Goal: Information Seeking & Learning: Check status

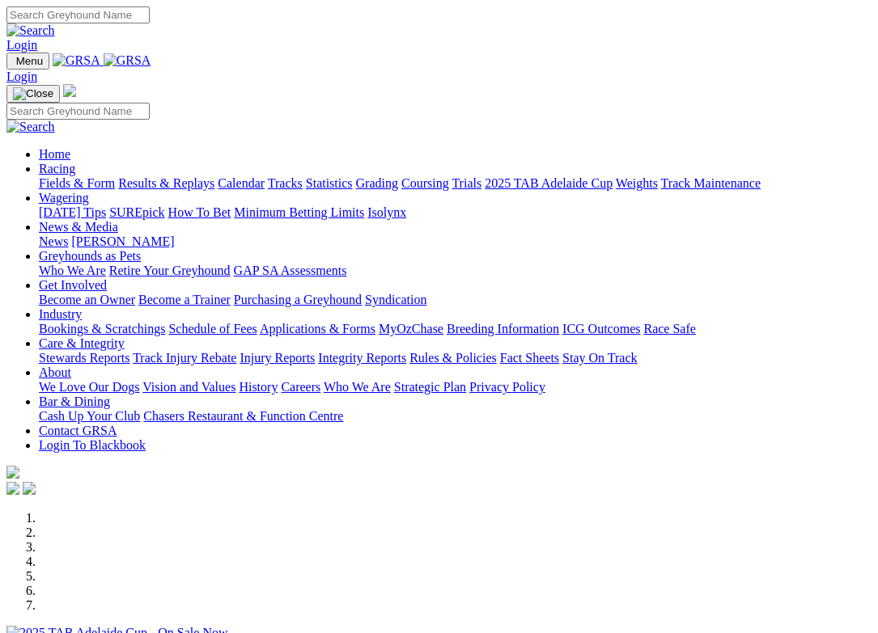
click at [201, 176] on link "Results & Replays" at bounding box center [166, 183] width 96 height 14
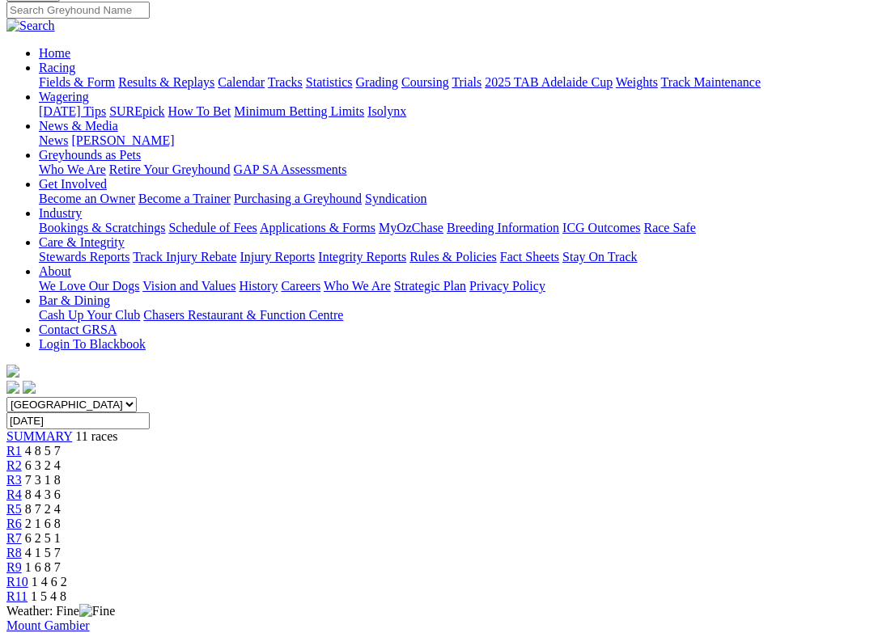
scroll to position [81, 0]
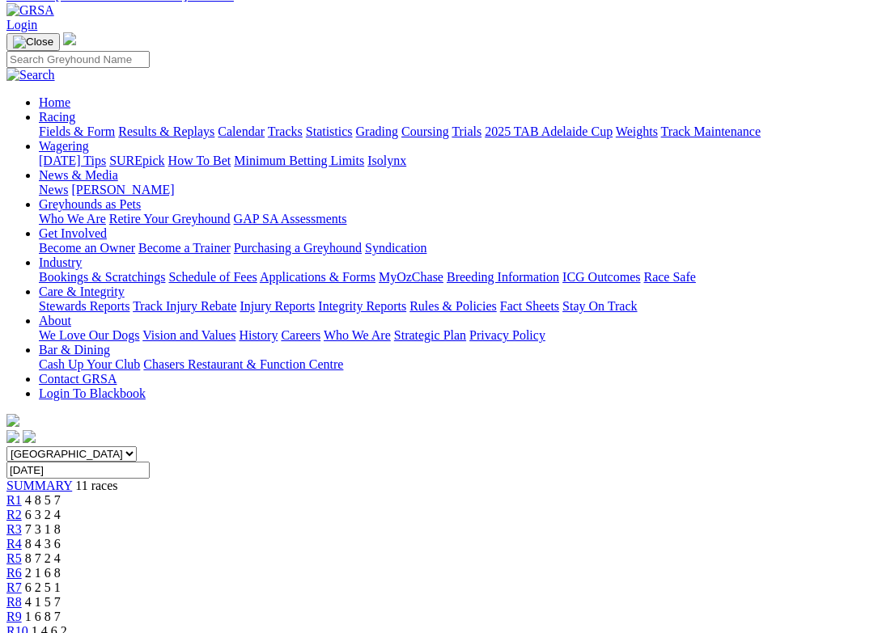
click at [22, 508] on span "R2" at bounding box center [13, 515] width 15 height 14
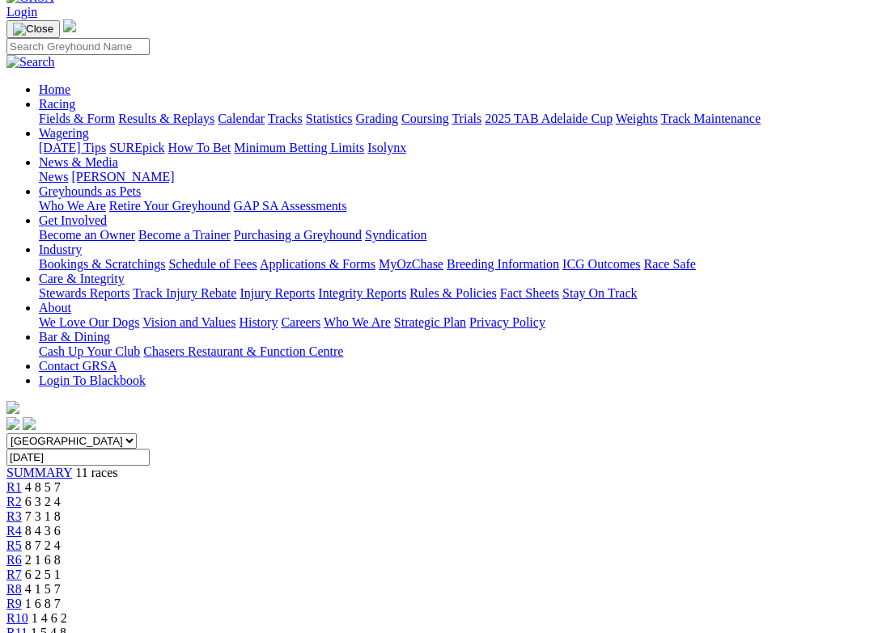
scroll to position [81, 0]
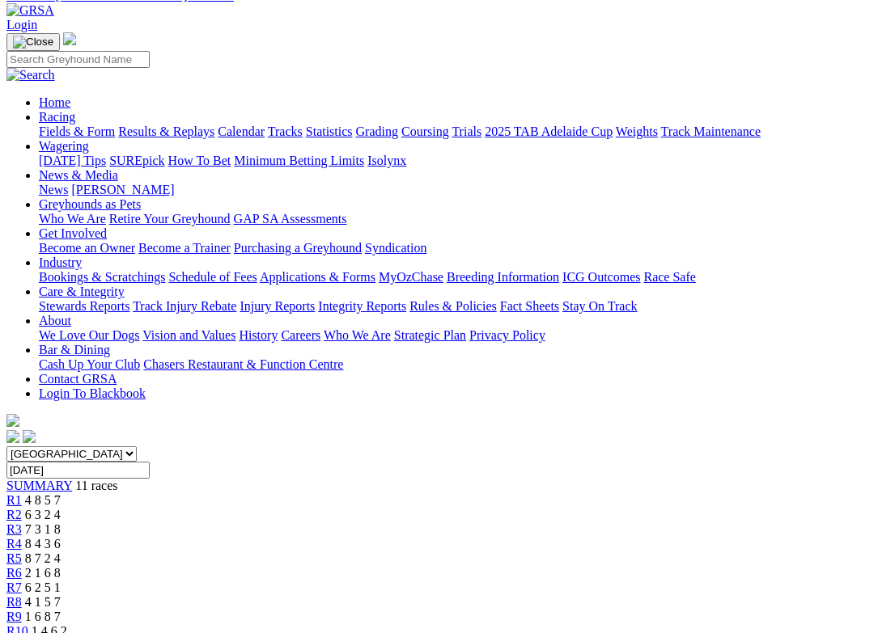
click at [22, 523] on link "R3" at bounding box center [13, 530] width 15 height 14
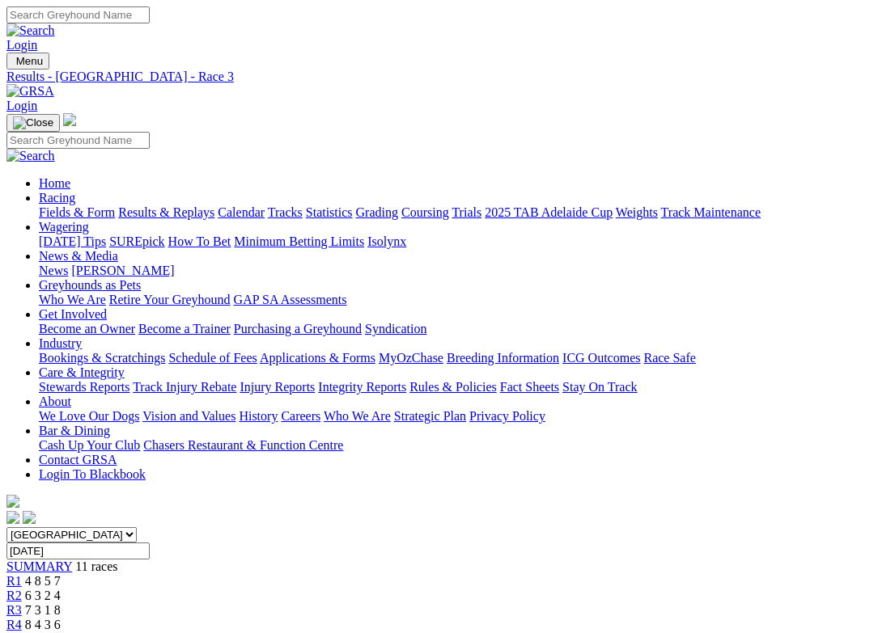
click at [354, 618] on div "R4 8 4 3 6" at bounding box center [438, 625] width 865 height 15
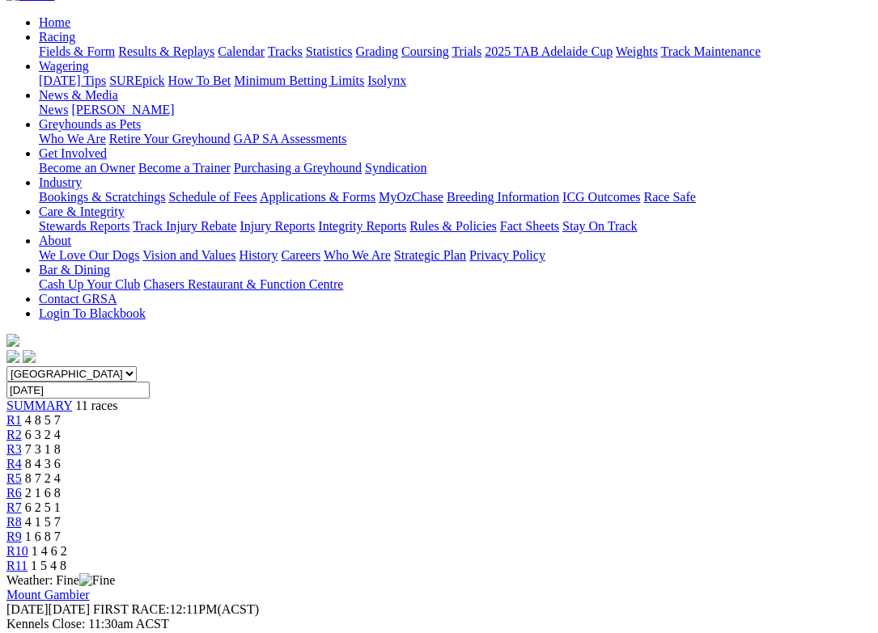
scroll to position [162, 0]
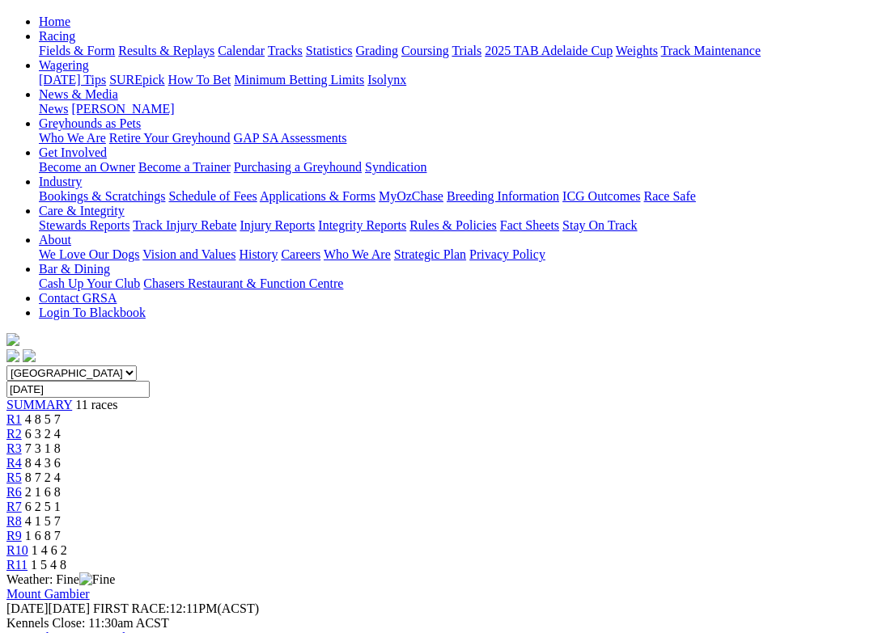
click at [418, 471] on div "R5 8 7 2 4" at bounding box center [438, 478] width 865 height 15
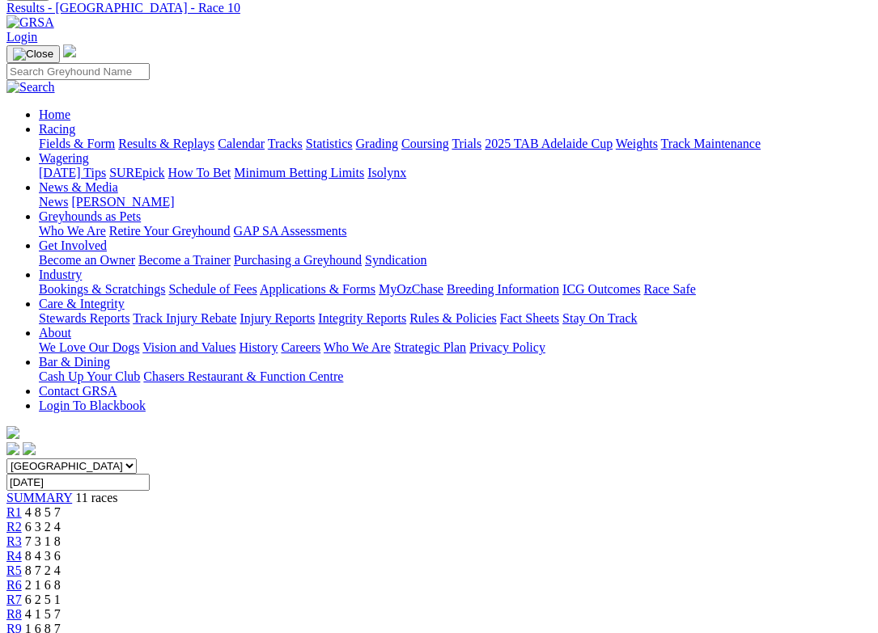
scroll to position [162, 0]
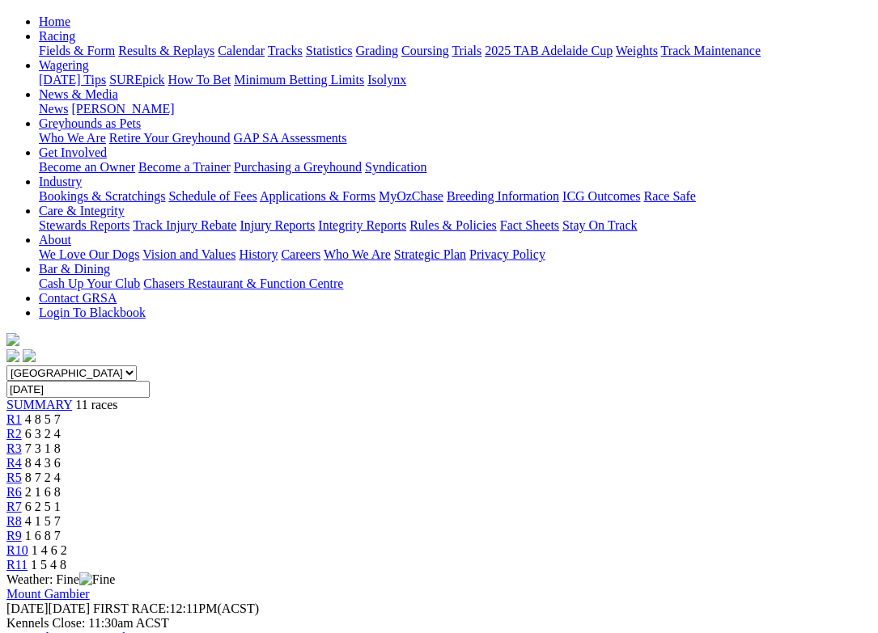
click at [28, 558] on span "R11" at bounding box center [16, 565] width 21 height 14
